Goal: Task Accomplishment & Management: Complete application form

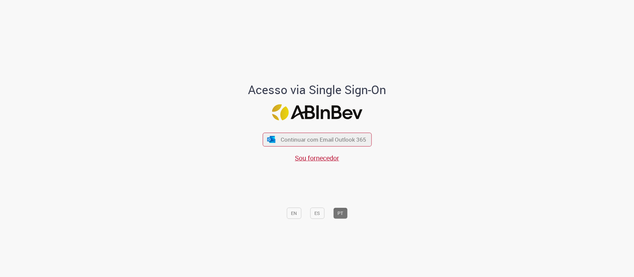
click at [322, 128] on div "Continuar com Email Outlook 365 Sou fornecedor" at bounding box center [316, 144] width 109 height 37
click at [320, 139] on span "Continuar com Email Outlook 365" at bounding box center [323, 140] width 87 height 8
click at [323, 137] on span "Continuar com Email Outlook 365" at bounding box center [323, 140] width 87 height 8
